Goal: Share content

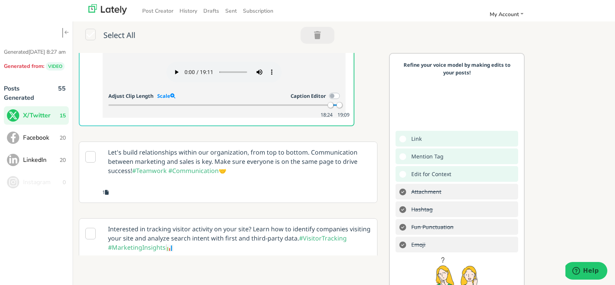
scroll to position [113, 0]
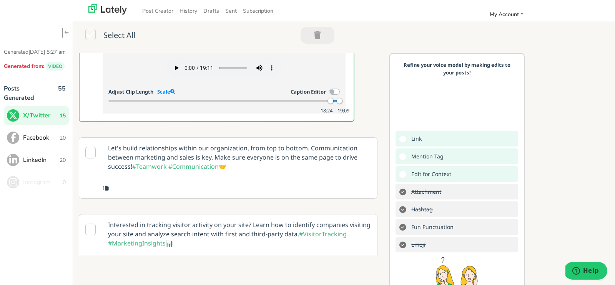
click at [276, 177] on p "Let's build relationships within our organization, from top to bottom. Communic…" at bounding box center [239, 157] width 275 height 39
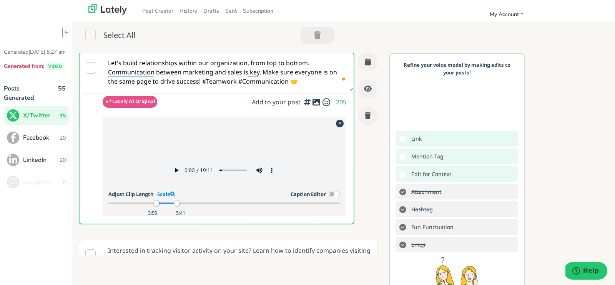
scroll to position [77, 0]
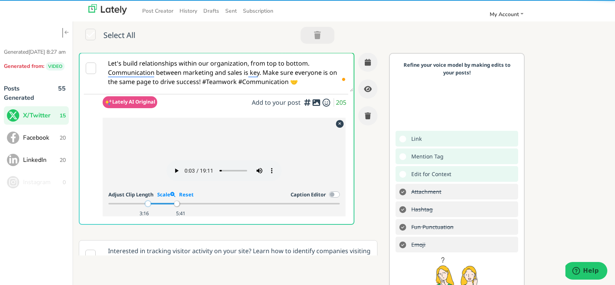
drag, startPoint x: 154, startPoint y: 237, endPoint x: 147, endPoint y: 237, distance: 7.7
click at [147, 207] on div at bounding box center [147, 203] width 5 height 5
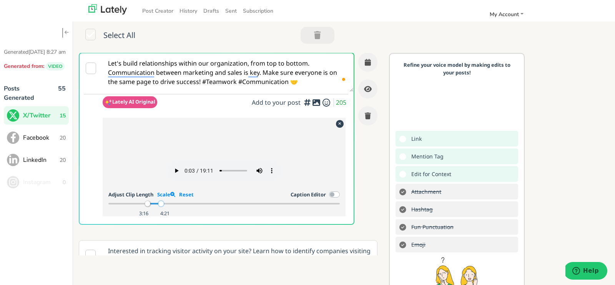
drag, startPoint x: 177, startPoint y: 238, endPoint x: 160, endPoint y: 238, distance: 16.9
click at [160, 207] on div at bounding box center [160, 203] width 5 height 5
click at [150, 207] on div at bounding box center [150, 203] width 5 height 5
drag, startPoint x: 161, startPoint y: 237, endPoint x: 153, endPoint y: 237, distance: 8.1
click at [153, 207] on div at bounding box center [153, 203] width 5 height 5
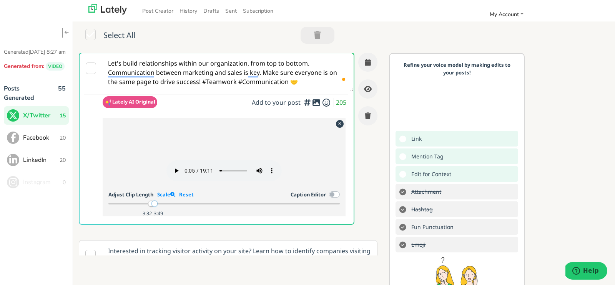
click at [153, 207] on div at bounding box center [154, 203] width 5 height 5
click at [164, 198] on link "Scale" at bounding box center [166, 194] width 18 height 7
click at [192, 207] on div at bounding box center [192, 203] width 5 height 5
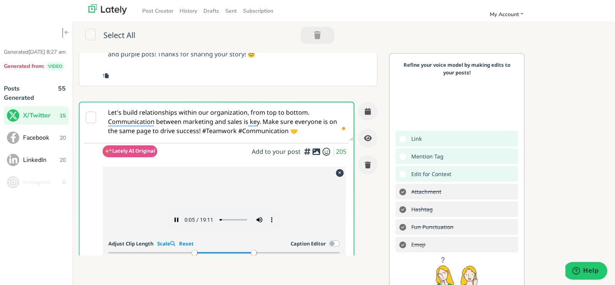
scroll to position [26, 0]
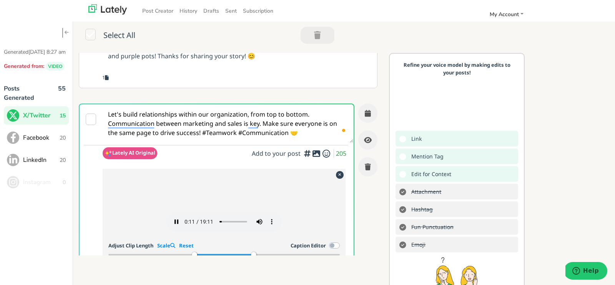
drag, startPoint x: 290, startPoint y: 138, endPoint x: 100, endPoint y: 114, distance: 191.3
click at [100, 114] on div "Let's build relationships within our organization, from top to bottom. Communic…" at bounding box center [217, 190] width 276 height 172
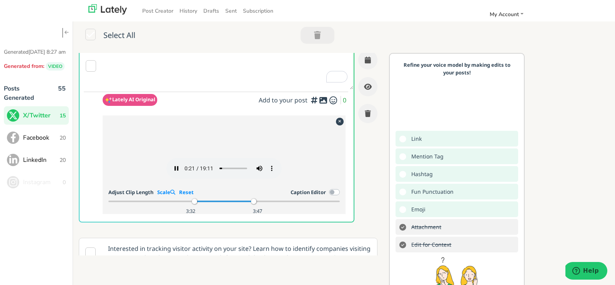
scroll to position [82, 0]
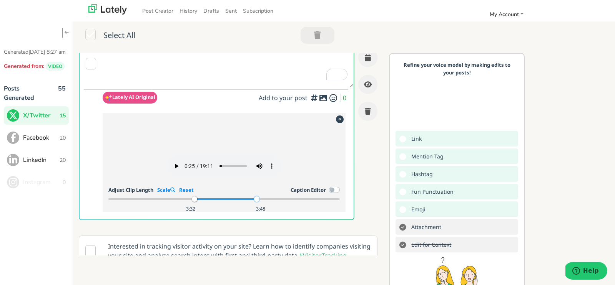
click at [256, 202] on div at bounding box center [256, 199] width 5 height 5
drag, startPoint x: 257, startPoint y: 232, endPoint x: 263, endPoint y: 233, distance: 6.5
click at [264, 202] on div at bounding box center [263, 199] width 5 height 5
drag, startPoint x: 266, startPoint y: 233, endPoint x: 275, endPoint y: 234, distance: 9.3
click at [275, 202] on div at bounding box center [275, 199] width 5 height 5
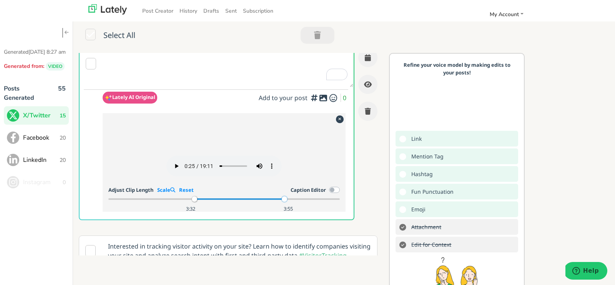
drag, startPoint x: 277, startPoint y: 232, endPoint x: 284, endPoint y: 233, distance: 7.0
click at [284, 202] on div at bounding box center [284, 199] width 5 height 5
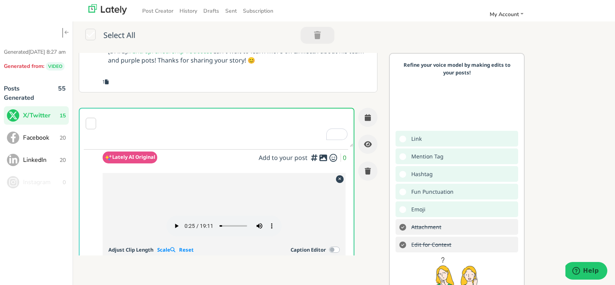
scroll to position [1, 0]
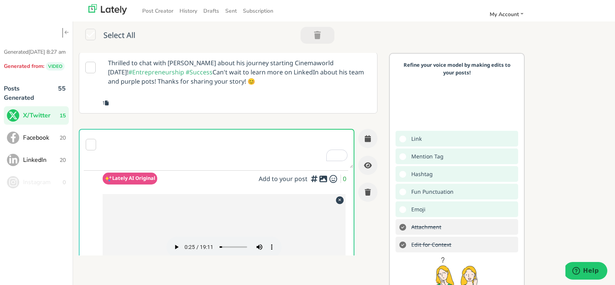
click at [155, 141] on textarea "To enrich screen reader interactions, please activate Accessibility in Grammarl…" at bounding box center [228, 149] width 251 height 38
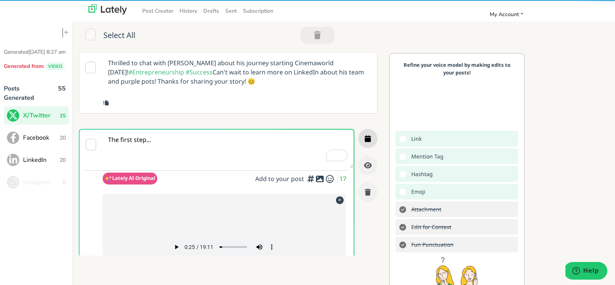
type textarea "The first step..."
click at [371, 137] on button "button" at bounding box center [367, 138] width 19 height 19
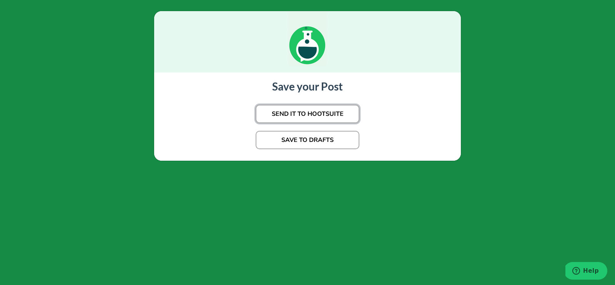
click at [332, 111] on button "SEND IT TO HOOTSUITE" at bounding box center [307, 114] width 104 height 18
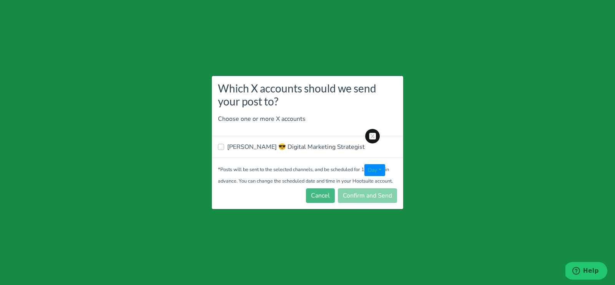
click at [302, 151] on label "[PERSON_NAME] 😎 Digital Marketing Strategist" at bounding box center [296, 147] width 138 height 9
click at [224, 150] on input "[PERSON_NAME] 😎 Digital Marketing Strategist" at bounding box center [221, 147] width 6 height 8
checkbox input "true"
click at [357, 196] on button "Confirm and Send" at bounding box center [367, 196] width 59 height 15
